Goal: Transaction & Acquisition: Purchase product/service

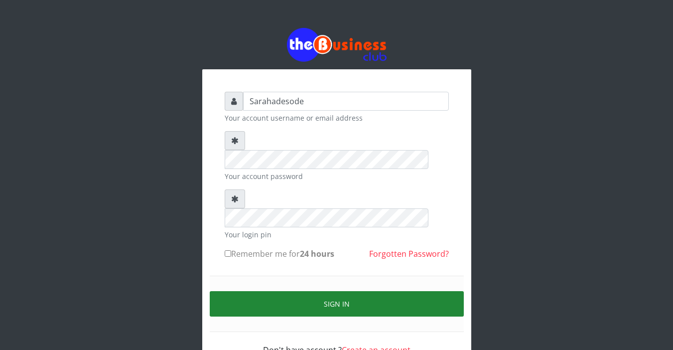
click at [292, 291] on button "Sign in" at bounding box center [337, 303] width 254 height 25
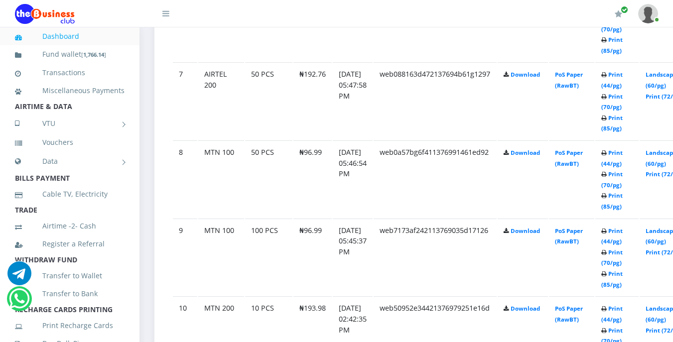
scroll to position [1037, 0]
click at [623, 232] on link "Print (44/pg)" at bounding box center [611, 235] width 21 height 18
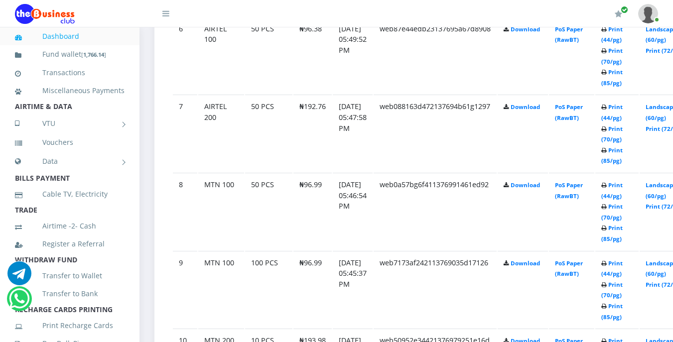
scroll to position [1023, 0]
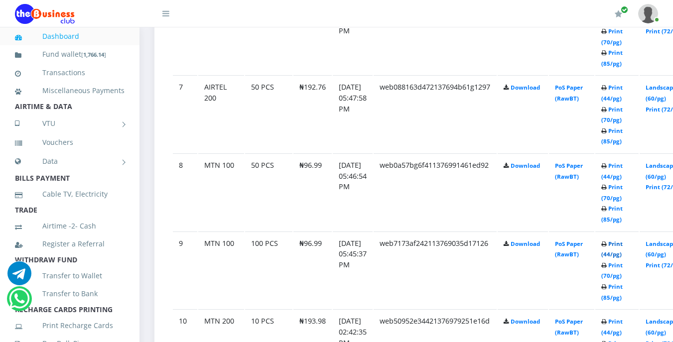
click at [623, 247] on link "Print (44/pg)" at bounding box center [611, 249] width 21 height 18
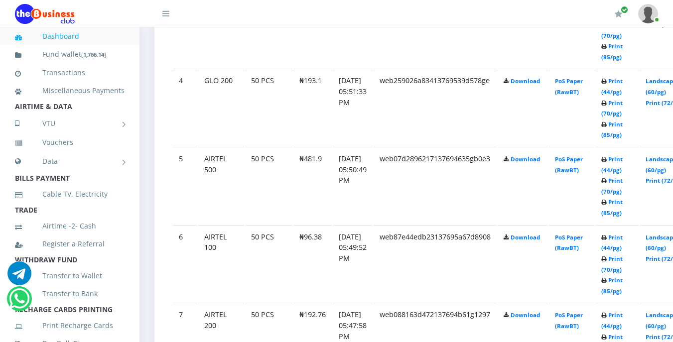
scroll to position [797, 0]
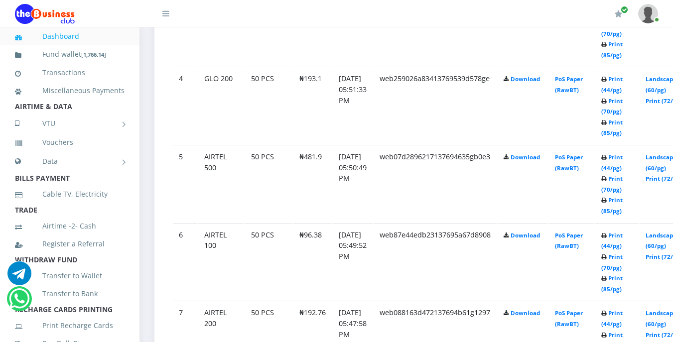
click at [607, 237] on icon at bounding box center [603, 236] width 5 height 6
click at [623, 238] on link "Print (44/pg)" at bounding box center [611, 241] width 21 height 18
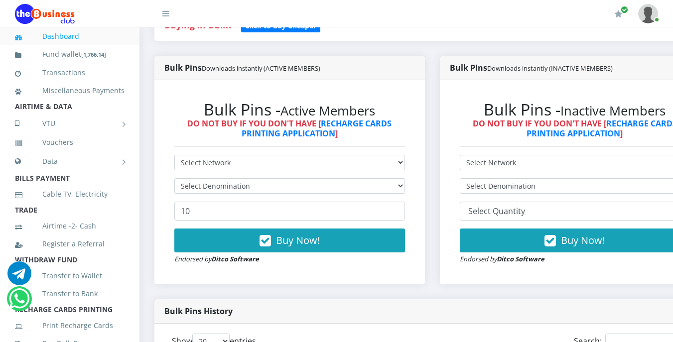
scroll to position [239, 0]
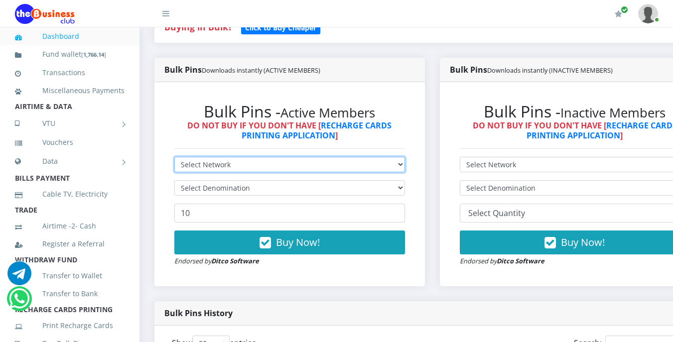
click at [245, 166] on select "Select Network MTN Globacom 9Mobile Airtel" at bounding box center [289, 164] width 231 height 15
click at [386, 90] on div "Bulk Pins - Active Members DO NOT BUY IF YOU DON'T HAVE [ RECHARGE CARDS PRINTI…" at bounding box center [289, 184] width 271 height 204
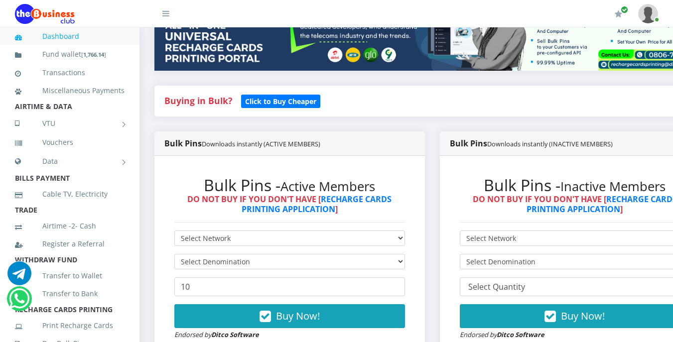
scroll to position [179, 0]
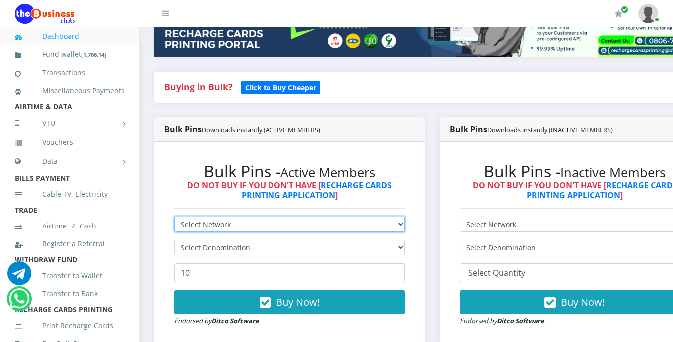
click at [251, 223] on select "Select Network MTN Globacom 9Mobile Airtel" at bounding box center [289, 224] width 231 height 15
click at [252, 223] on select "Select Network MTN Globacom 9Mobile Airtel" at bounding box center [289, 224] width 231 height 15
select select "Glo"
click at [174, 218] on select "Select Network MTN Globacom 9Mobile Airtel" at bounding box center [289, 224] width 231 height 15
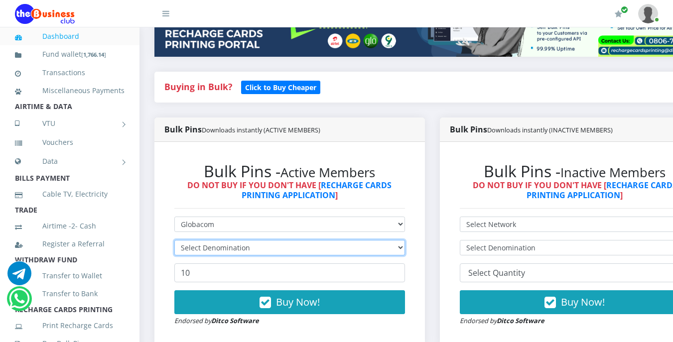
click at [263, 245] on select "Select Denomination" at bounding box center [289, 247] width 231 height 15
click at [255, 248] on select "Select Denomination Glo NGN100 - ₦96.55 Glo NGN200 - ₦193.10 Glo NGN500 - ₦482.…" at bounding box center [289, 247] width 231 height 15
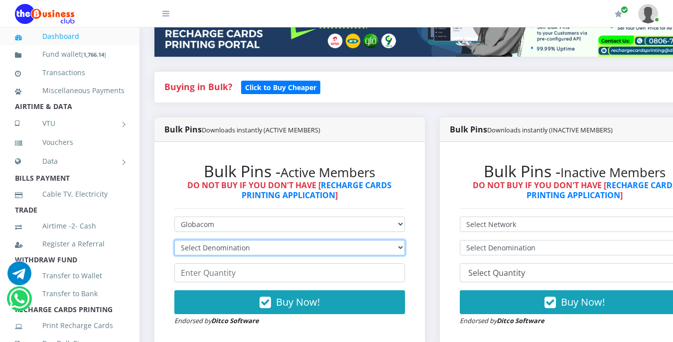
select select "96.55-100"
click at [174, 242] on select "Select Denomination Glo NGN100 - ₦96.55 Glo NGN200 - ₦193.10 Glo NGN500 - ₦482.…" at bounding box center [289, 247] width 231 height 15
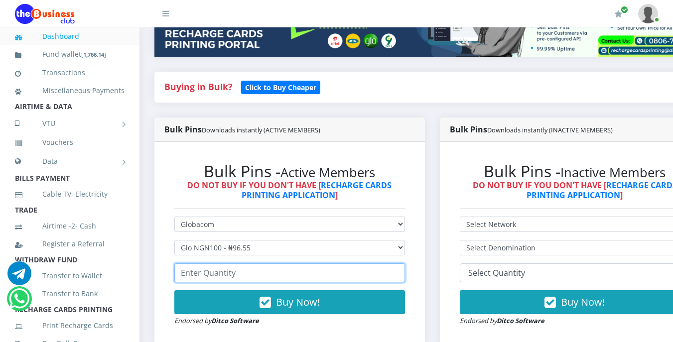
click at [246, 277] on input "number" at bounding box center [289, 273] width 231 height 19
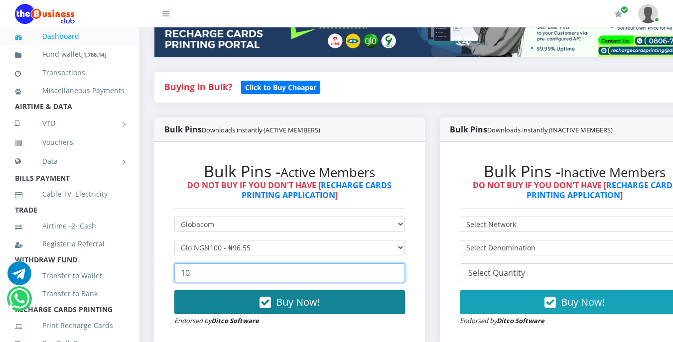
type input "10"
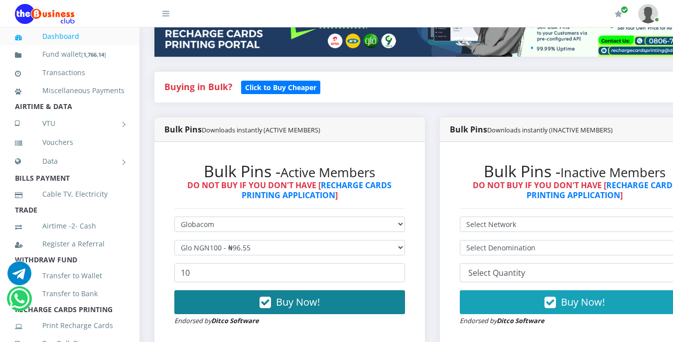
click at [300, 301] on span "Buy Now!" at bounding box center [298, 301] width 44 height 13
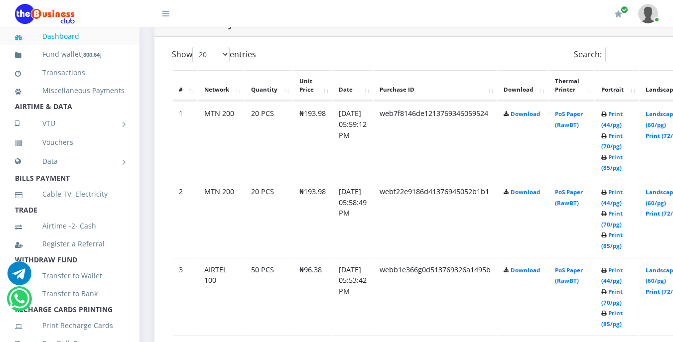
scroll to position [578, 0]
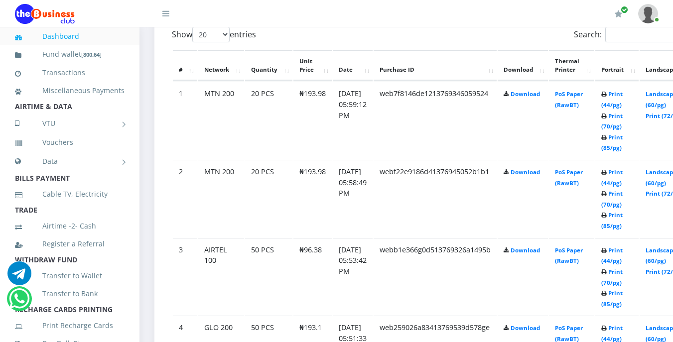
click at [300, 301] on td "₦96.38" at bounding box center [312, 276] width 38 height 77
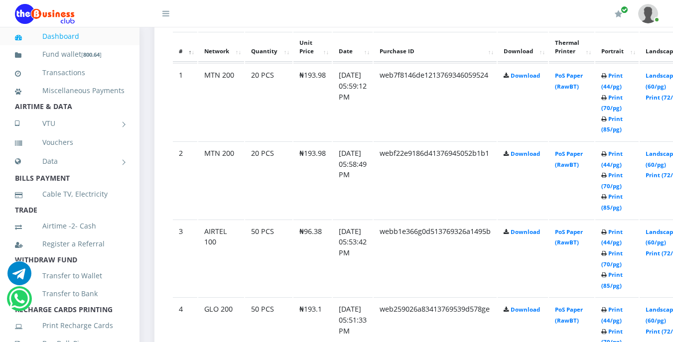
scroll to position [598, 0]
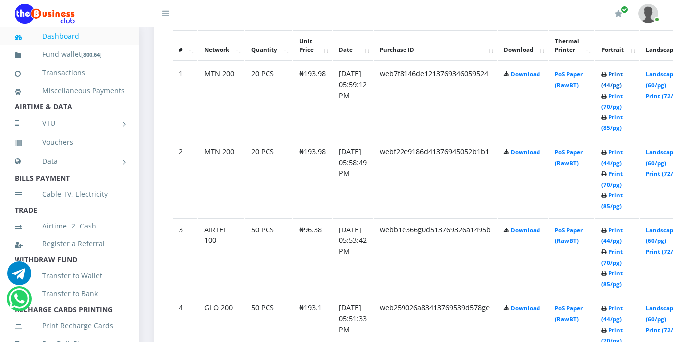
click at [623, 76] on link "Print (44/pg)" at bounding box center [611, 79] width 21 height 18
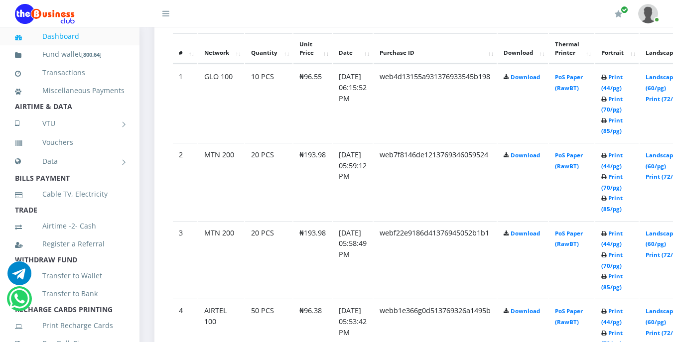
scroll to position [598, 0]
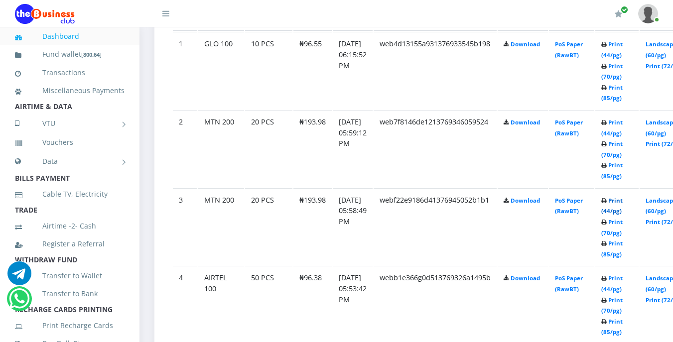
click at [623, 203] on link "Print (44/pg)" at bounding box center [611, 206] width 21 height 18
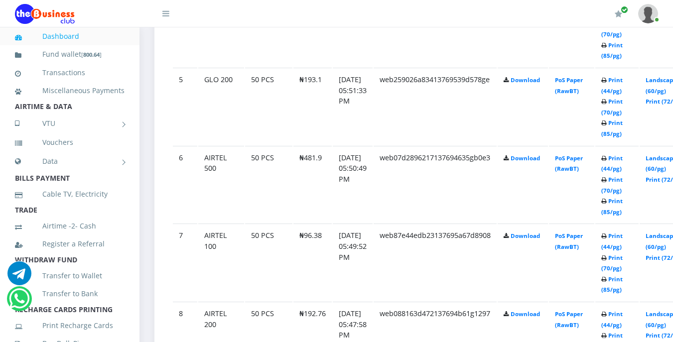
scroll to position [877, 0]
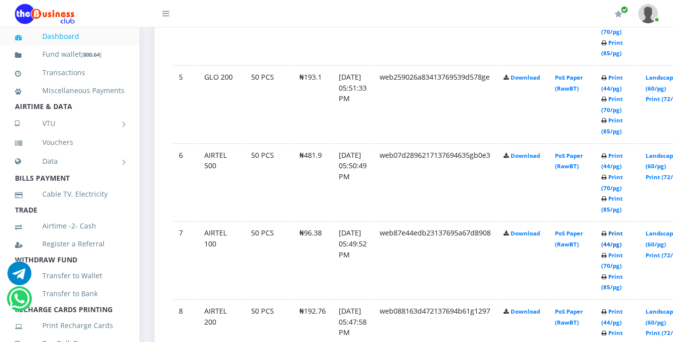
click at [623, 234] on link "Print (44/pg)" at bounding box center [611, 239] width 21 height 18
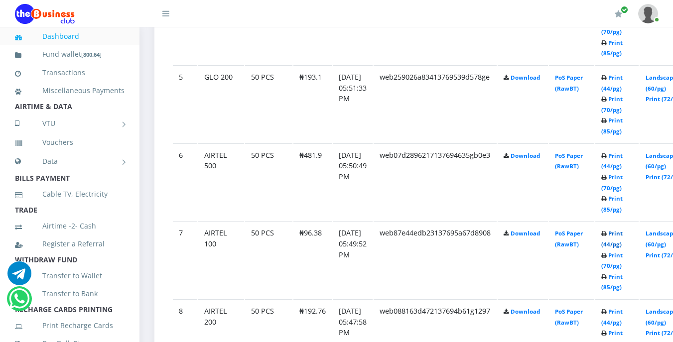
click at [623, 234] on link "Print (44/pg)" at bounding box center [611, 239] width 21 height 18
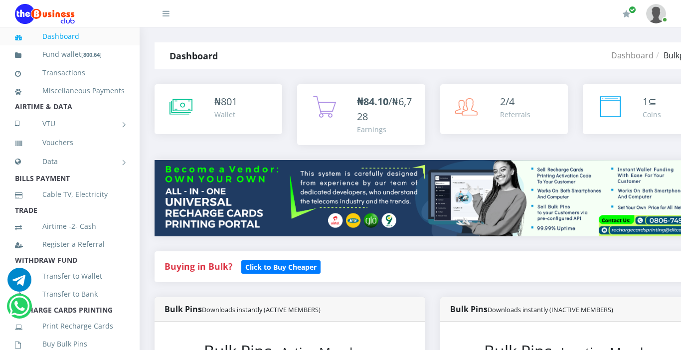
select select "Glo"
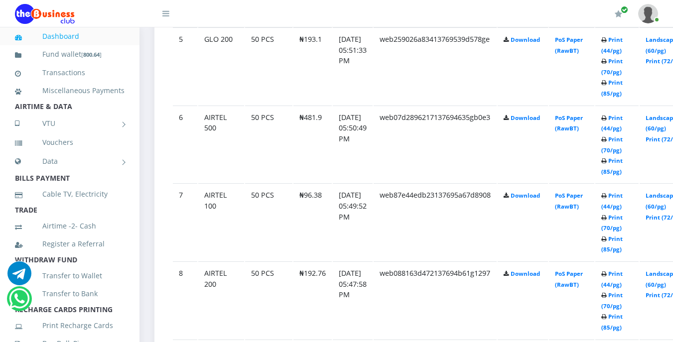
scroll to position [917, 0]
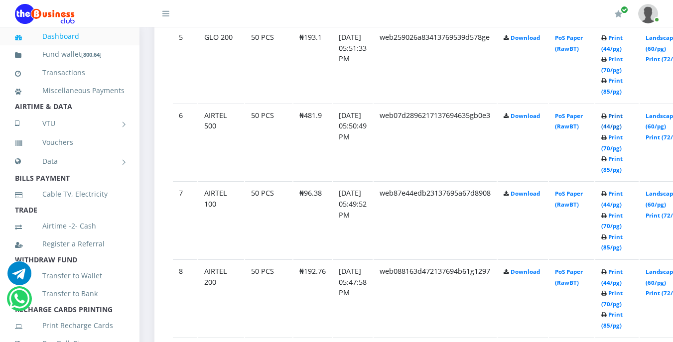
click at [623, 118] on link "Print (44/pg)" at bounding box center [611, 121] width 21 height 18
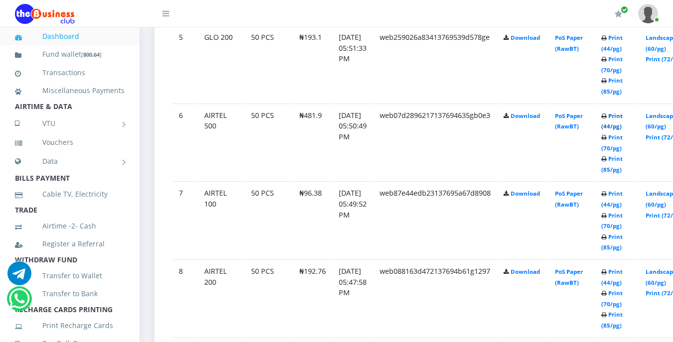
click at [623, 118] on link "Print (44/pg)" at bounding box center [611, 121] width 21 height 18
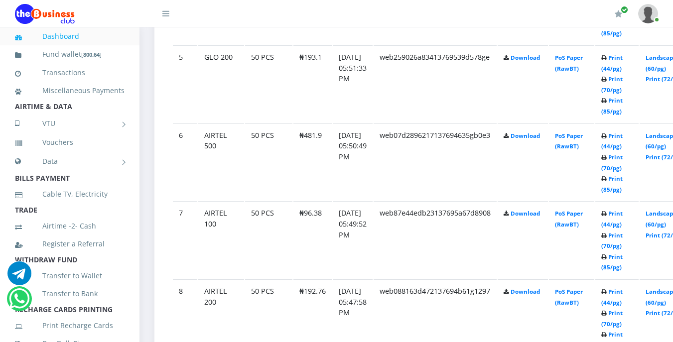
scroll to position [917, 0]
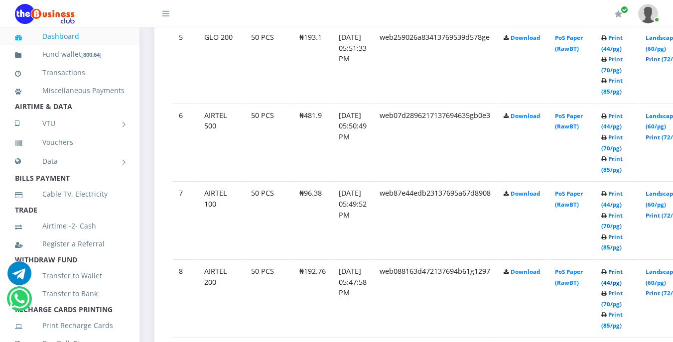
click at [623, 274] on link "Print (44/pg)" at bounding box center [611, 277] width 21 height 18
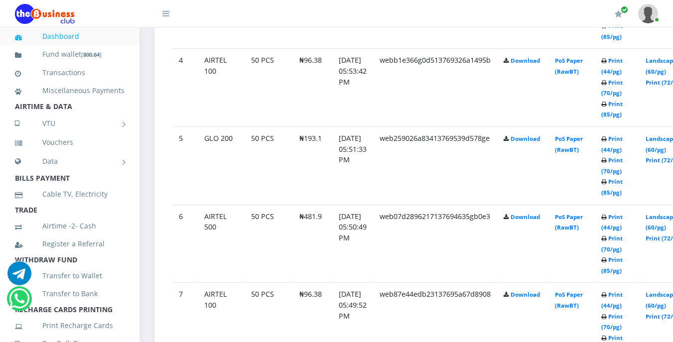
scroll to position [817, 0]
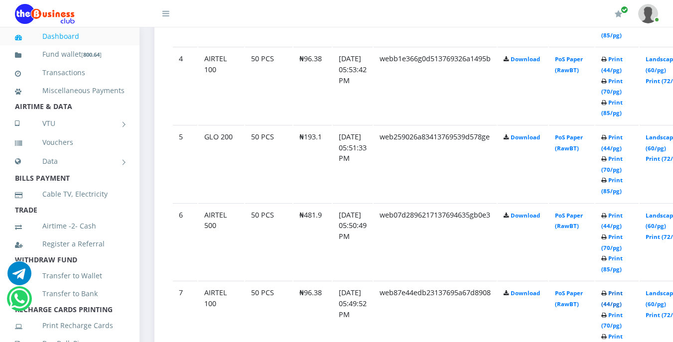
click at [623, 294] on link "Print (44/pg)" at bounding box center [611, 298] width 21 height 18
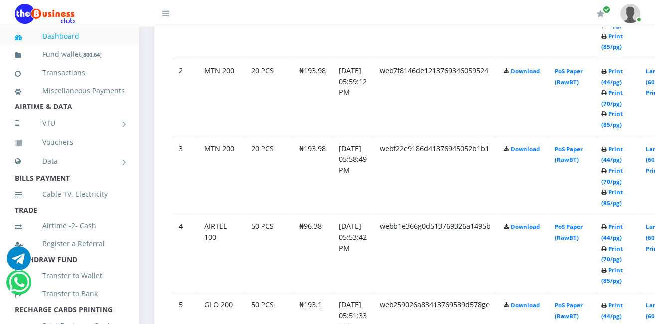
scroll to position [658, 0]
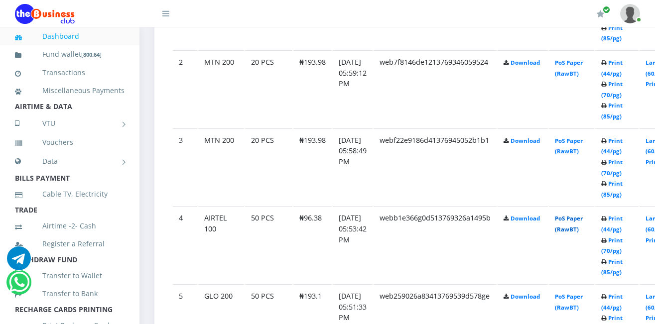
click at [581, 219] on link "PoS Paper (RawBT)" at bounding box center [569, 224] width 28 height 18
click at [623, 218] on link "Print (44/pg)" at bounding box center [611, 224] width 21 height 18
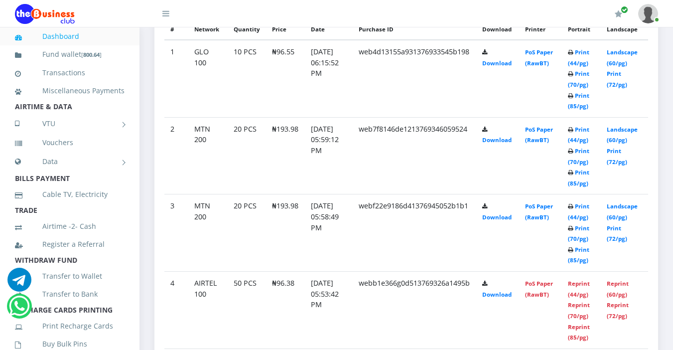
scroll to position [618, 0]
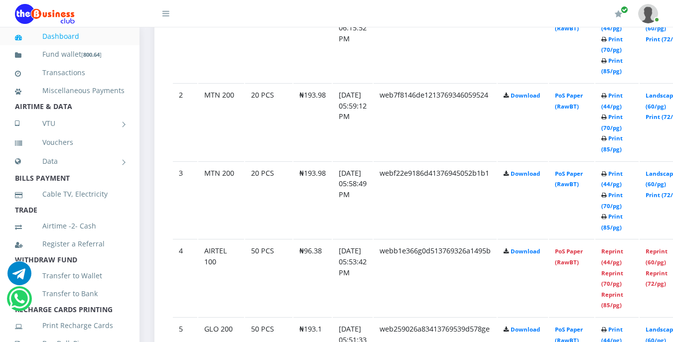
scroll to position [658, 0]
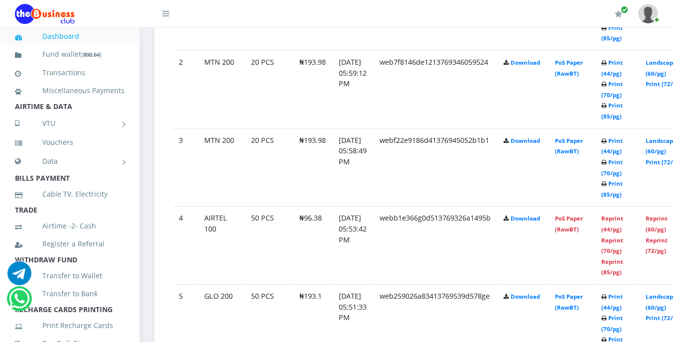
click at [404, 167] on td "webf22e9186d41376945052b1b1" at bounding box center [435, 167] width 123 height 77
click at [623, 219] on link "Reprint (44/pg)" at bounding box center [612, 224] width 22 height 18
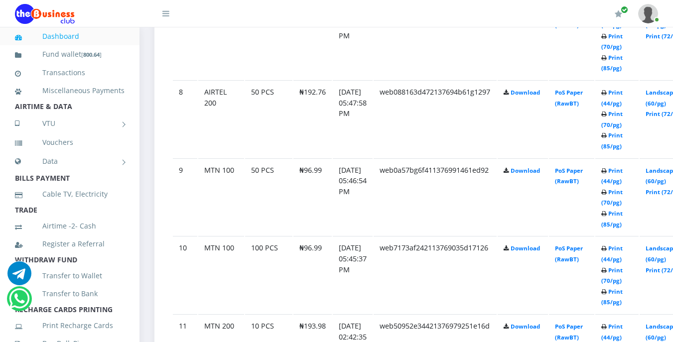
scroll to position [1116, 0]
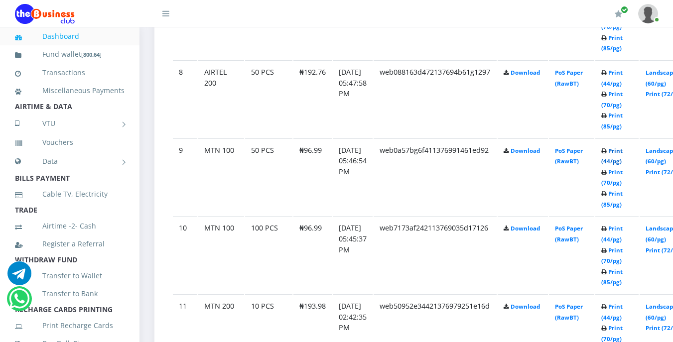
click at [623, 153] on link "Print (44/pg)" at bounding box center [611, 156] width 21 height 18
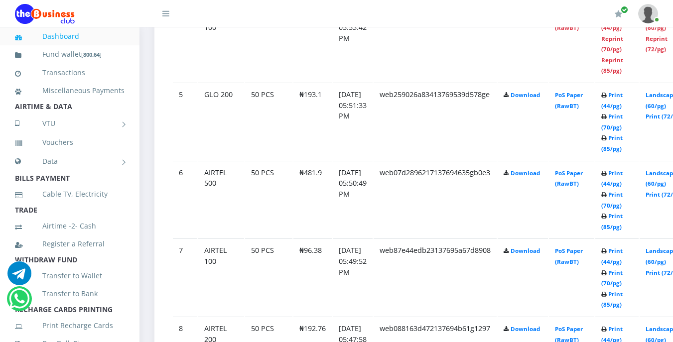
scroll to position [857, 0]
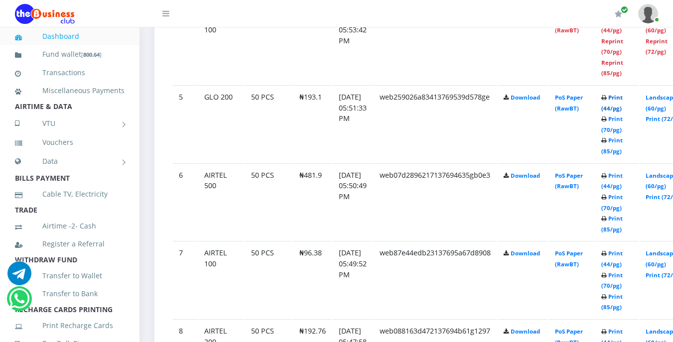
click at [623, 99] on link "Print (44/pg)" at bounding box center [611, 103] width 21 height 18
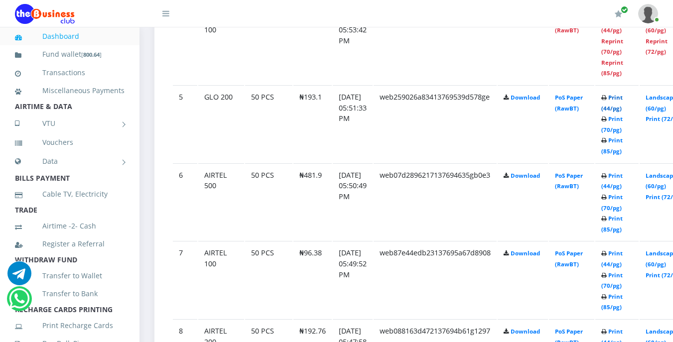
click at [623, 98] on link "Print (44/pg)" at bounding box center [611, 103] width 21 height 18
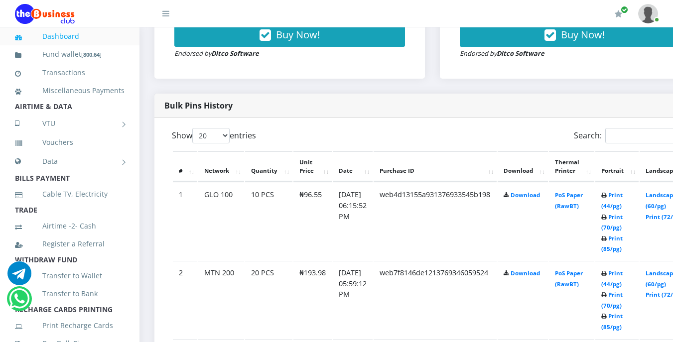
scroll to position [458, 0]
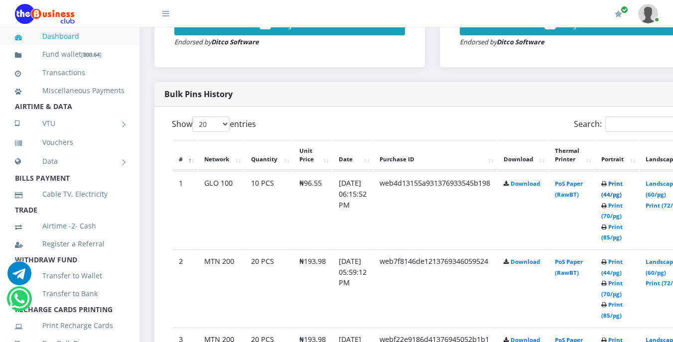
click at [623, 186] on link "Print (44/pg)" at bounding box center [611, 189] width 21 height 18
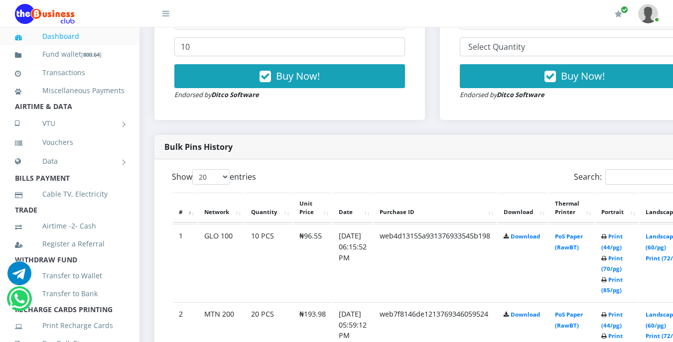
scroll to position [419, 0]
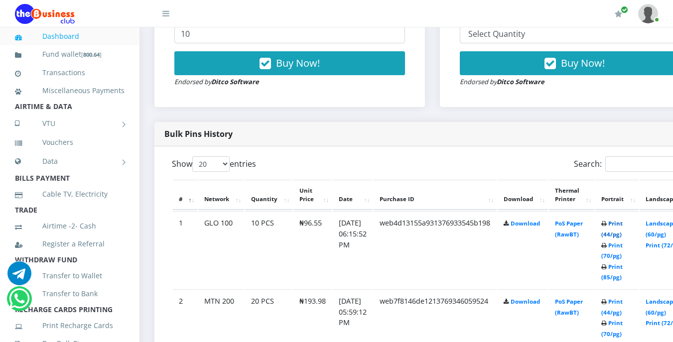
click at [623, 235] on link "Print (44/pg)" at bounding box center [611, 229] width 21 height 18
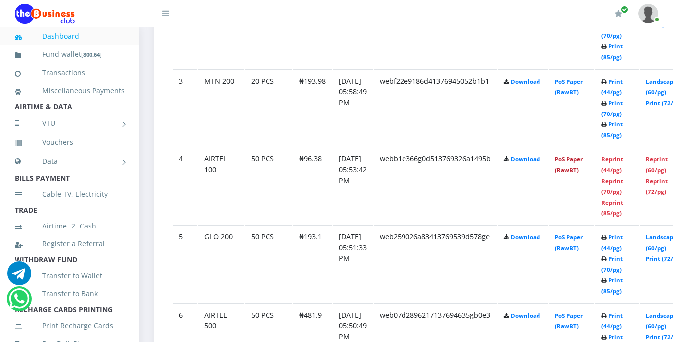
scroll to position [717, 0]
click at [623, 162] on link "Reprint (44/pg)" at bounding box center [612, 164] width 22 height 18
click at [623, 159] on link "Reprint (44/pg)" at bounding box center [612, 164] width 22 height 18
click at [623, 161] on link "Reprint (44/pg)" at bounding box center [612, 164] width 22 height 18
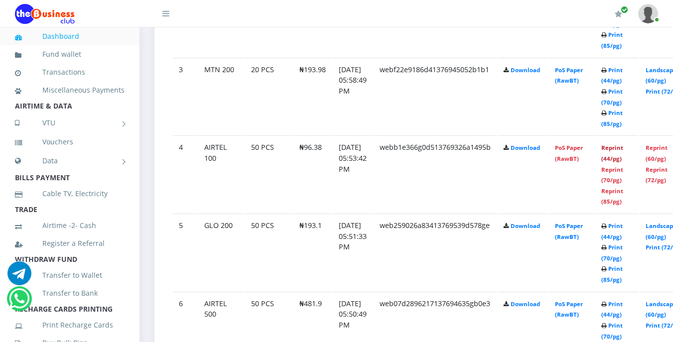
scroll to position [707, 0]
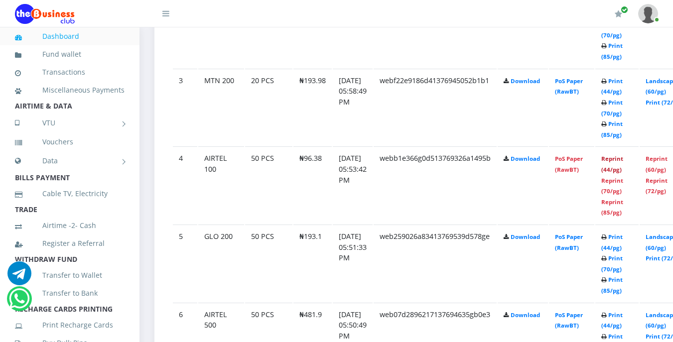
click at [623, 158] on link "Reprint (44/pg)" at bounding box center [612, 164] width 22 height 18
